Goal: Task Accomplishment & Management: Manage account settings

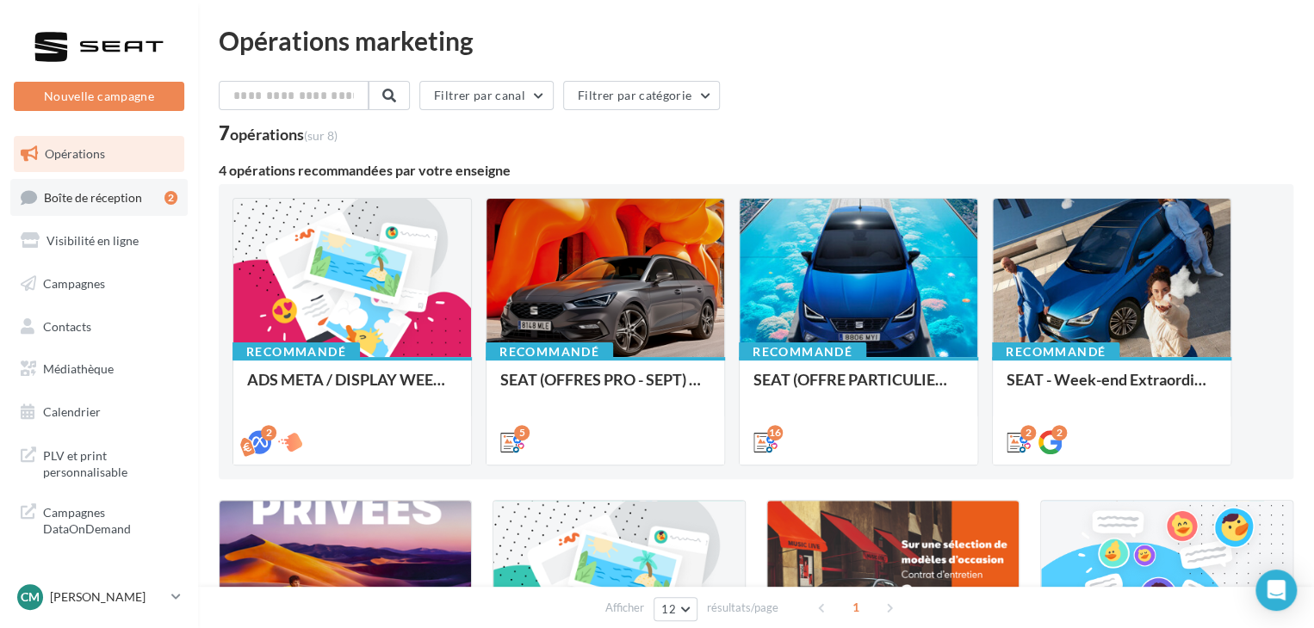
click at [100, 198] on span "Boîte de réception" at bounding box center [93, 196] width 98 height 15
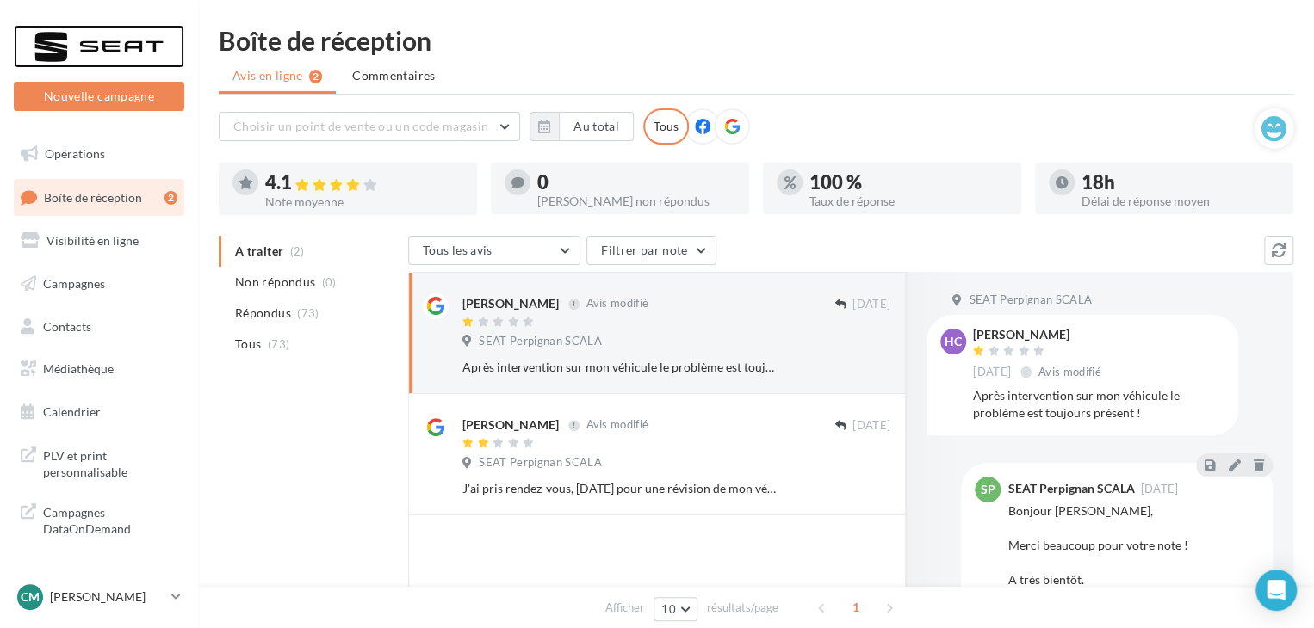
click at [112, 51] on div at bounding box center [99, 46] width 138 height 43
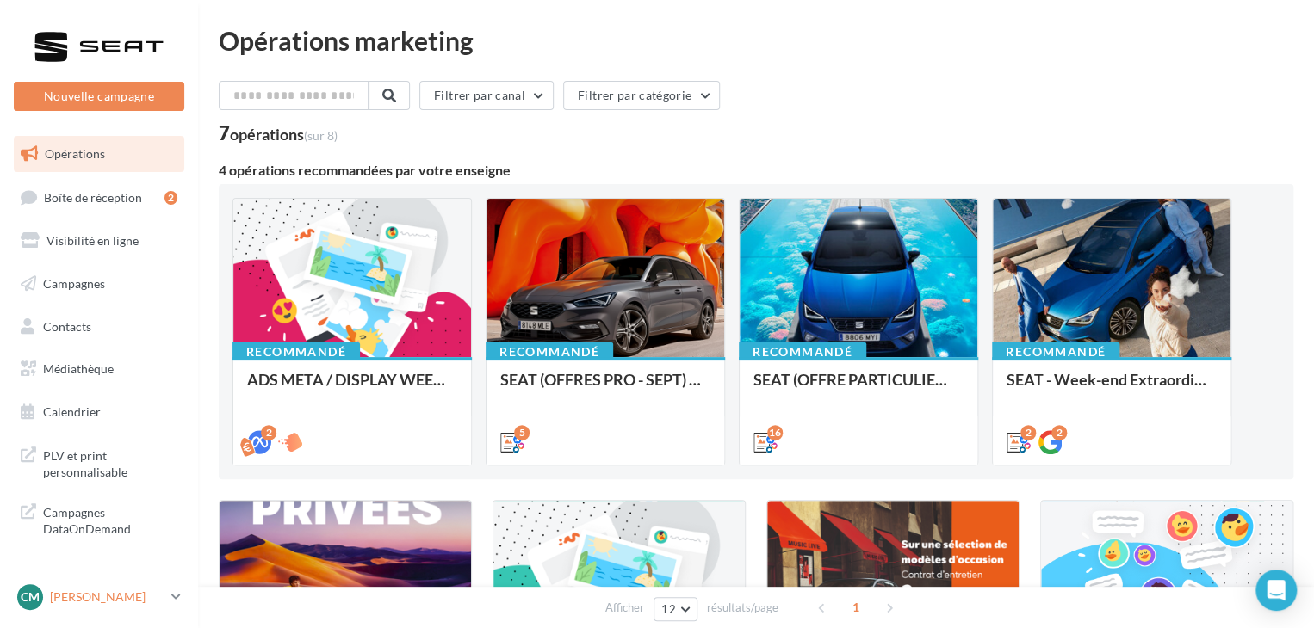
click at [179, 594] on icon at bounding box center [175, 597] width 9 height 15
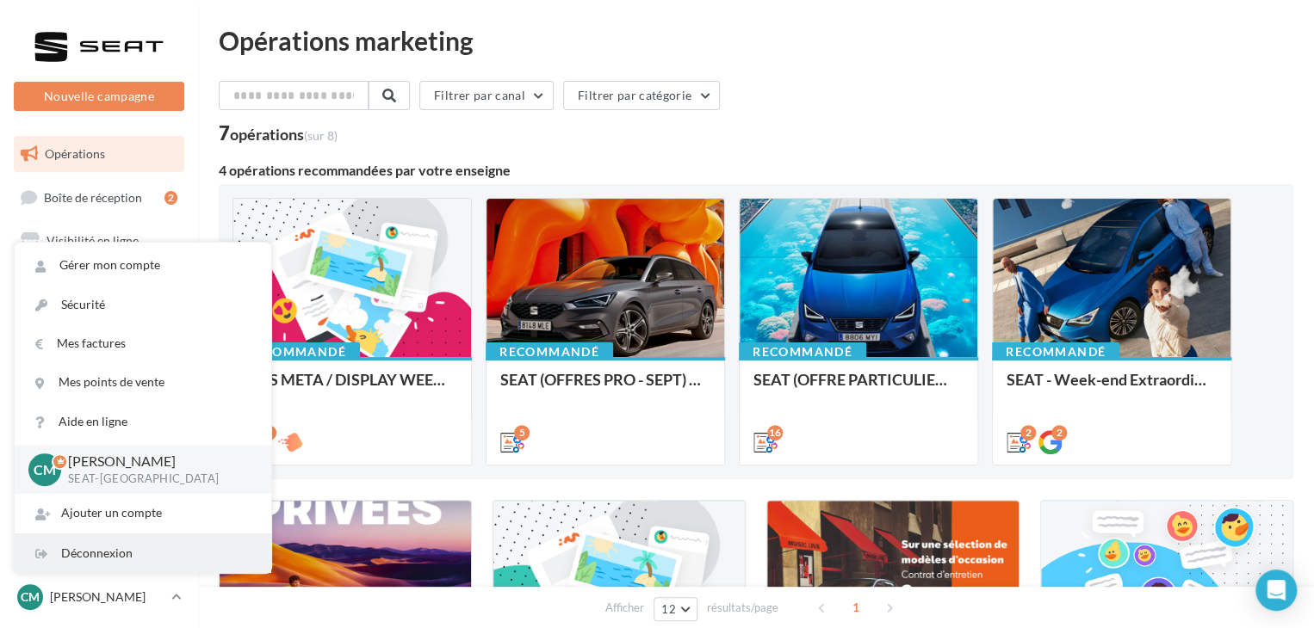
click at [127, 566] on div "Déconnexion" at bounding box center [143, 554] width 257 height 39
